Goal: Navigation & Orientation: Find specific page/section

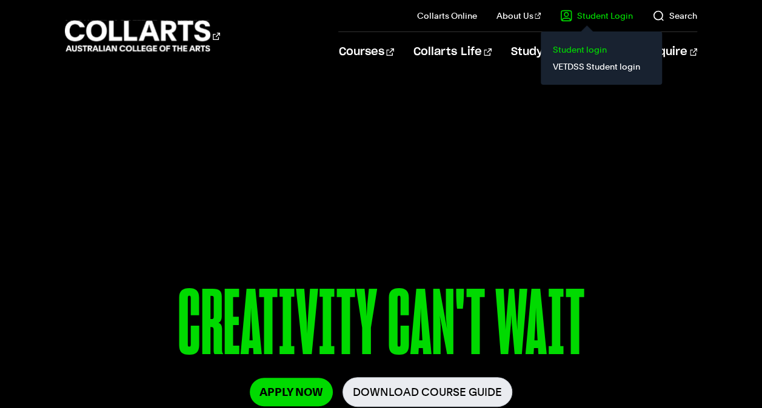
click at [576, 45] on link "Student login" at bounding box center [601, 49] width 102 height 17
click at [588, 64] on link "VETDSS Student login" at bounding box center [601, 66] width 102 height 17
click at [589, 68] on link "VETDSS Student login" at bounding box center [601, 66] width 102 height 17
click at [580, 63] on link "VETDSS Student login" at bounding box center [601, 66] width 102 height 17
click at [609, 70] on link "VETDSS Student login" at bounding box center [601, 66] width 102 height 17
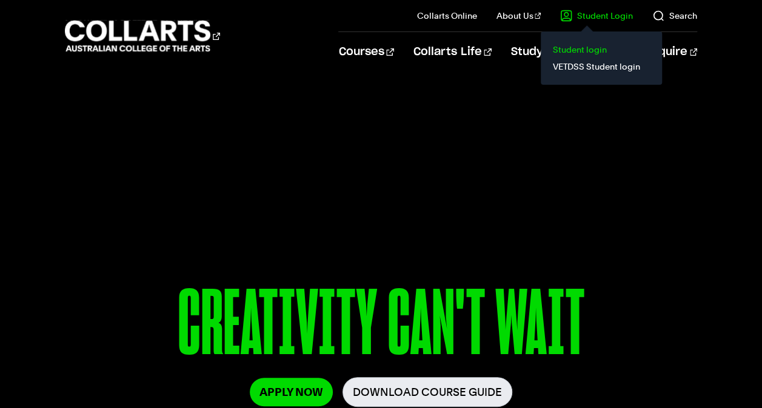
click at [568, 56] on link "Student login" at bounding box center [601, 49] width 102 height 17
click at [582, 66] on link "VETDSS Student login" at bounding box center [601, 66] width 102 height 17
